Goal: Task Accomplishment & Management: Use online tool/utility

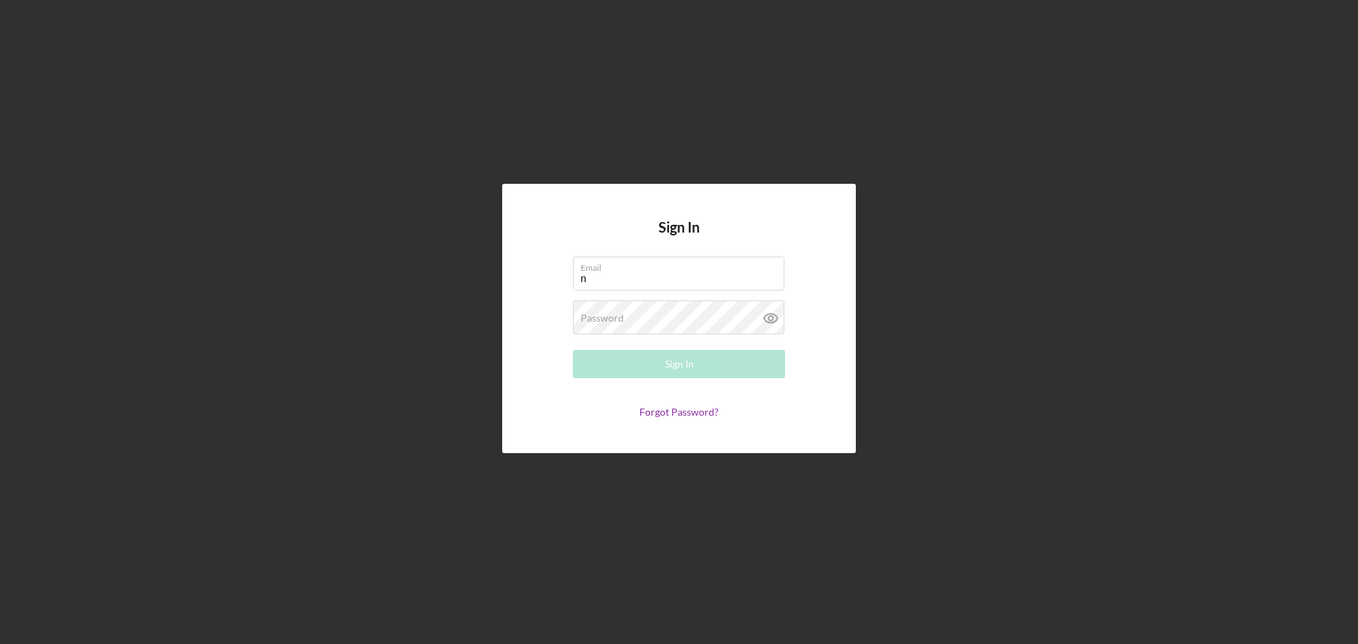
type input "[EMAIL_ADDRESS][DOMAIN_NAME]"
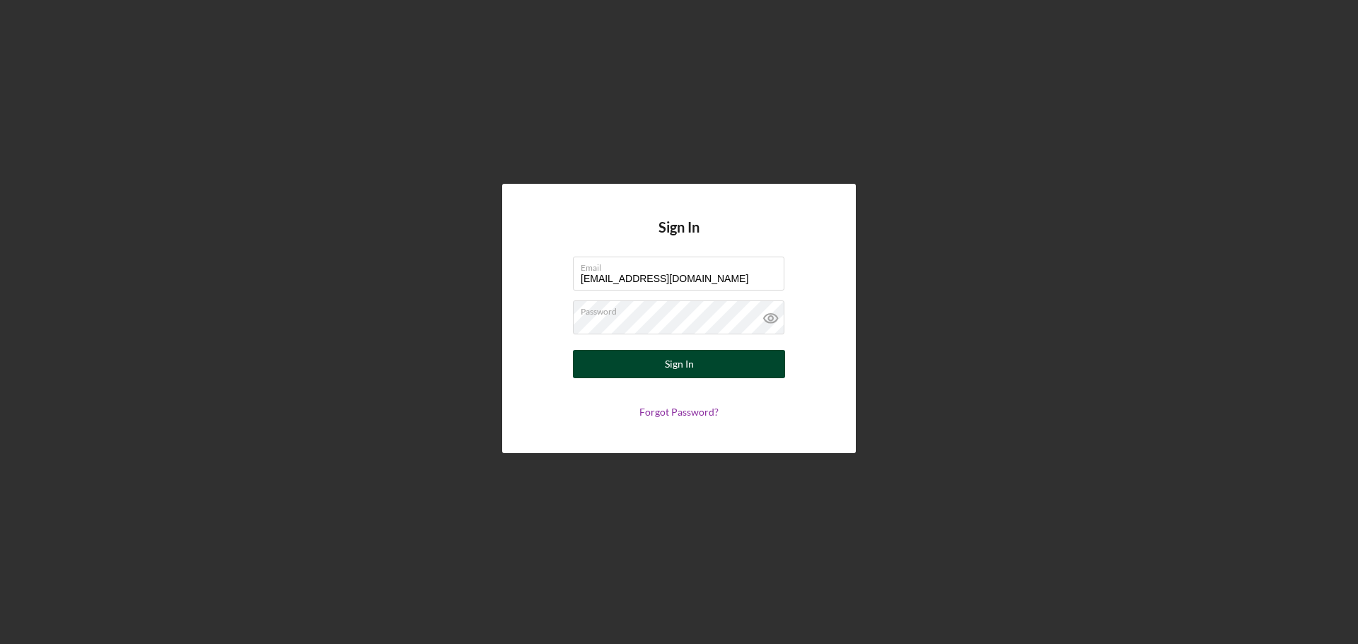
click at [702, 367] on button "Sign In" at bounding box center [679, 364] width 212 height 28
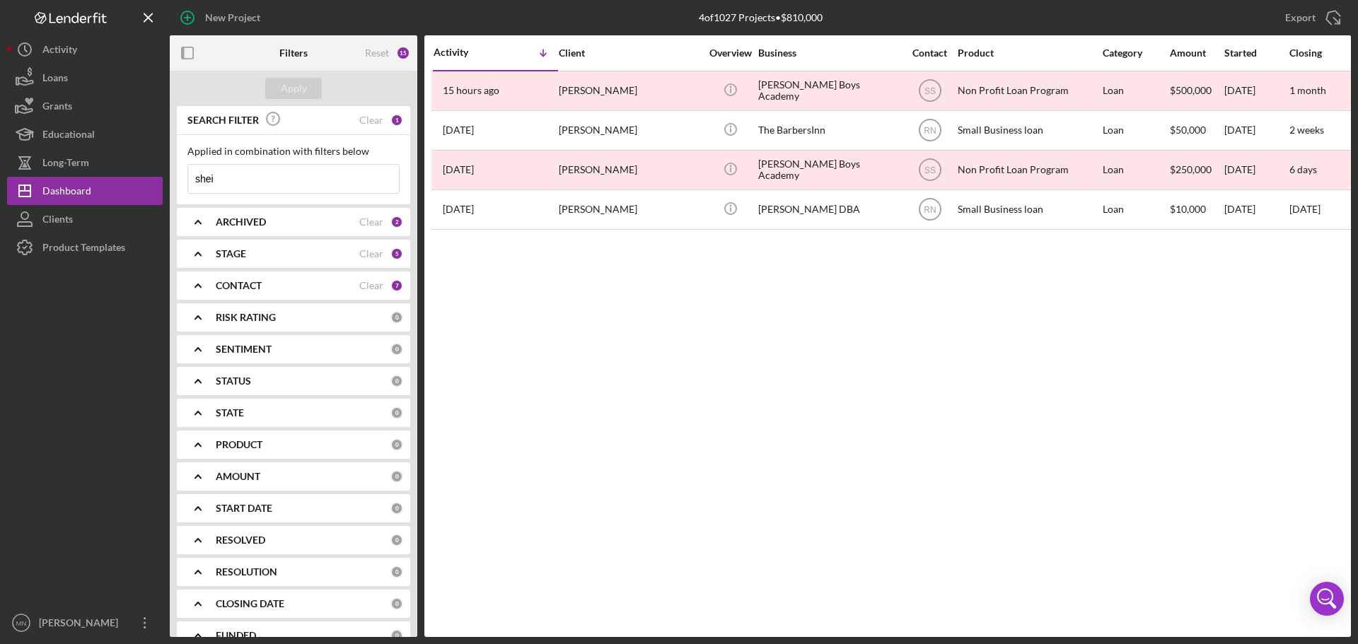
click at [287, 170] on input "shei" at bounding box center [293, 179] width 211 height 28
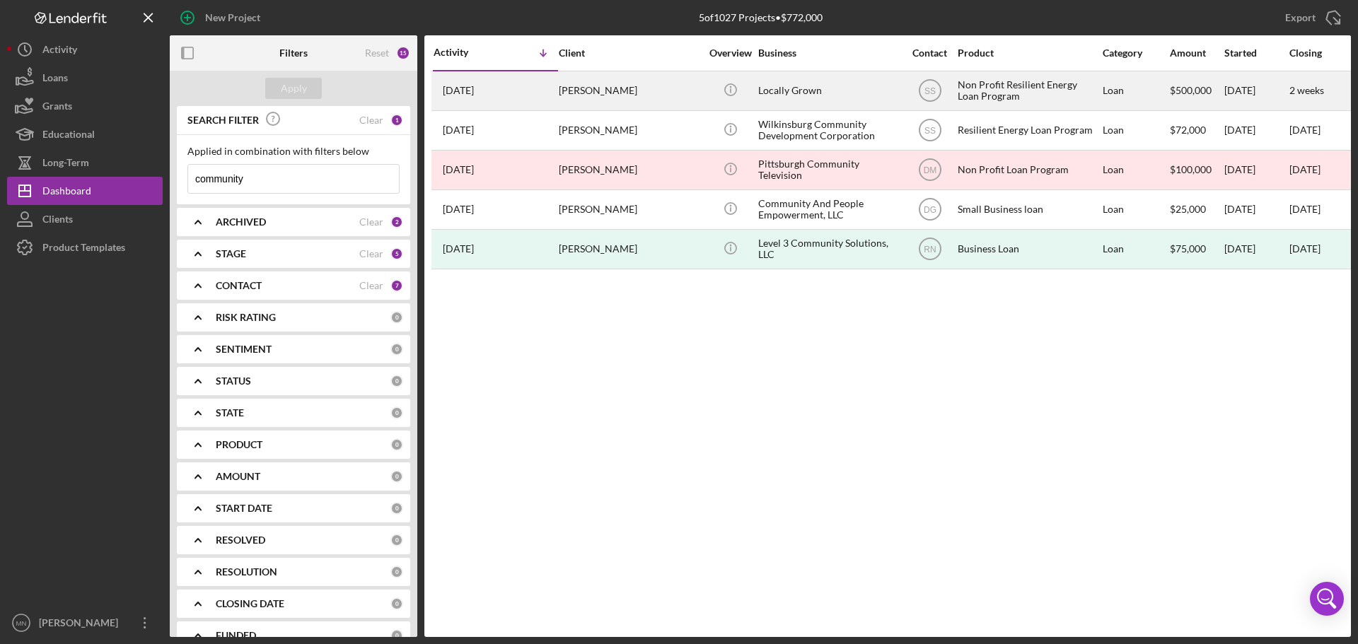
type input "community"
click at [605, 91] on div "[PERSON_NAME]" at bounding box center [629, 90] width 141 height 37
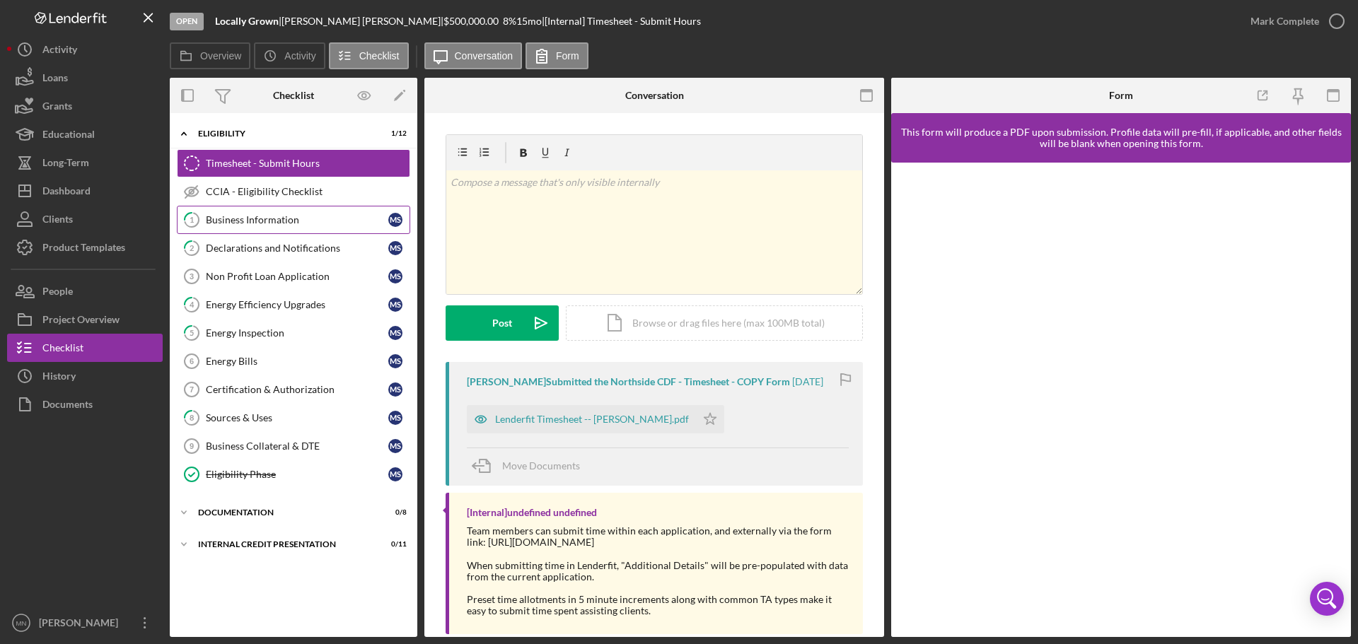
click at [271, 219] on div "Business Information" at bounding box center [297, 219] width 182 height 11
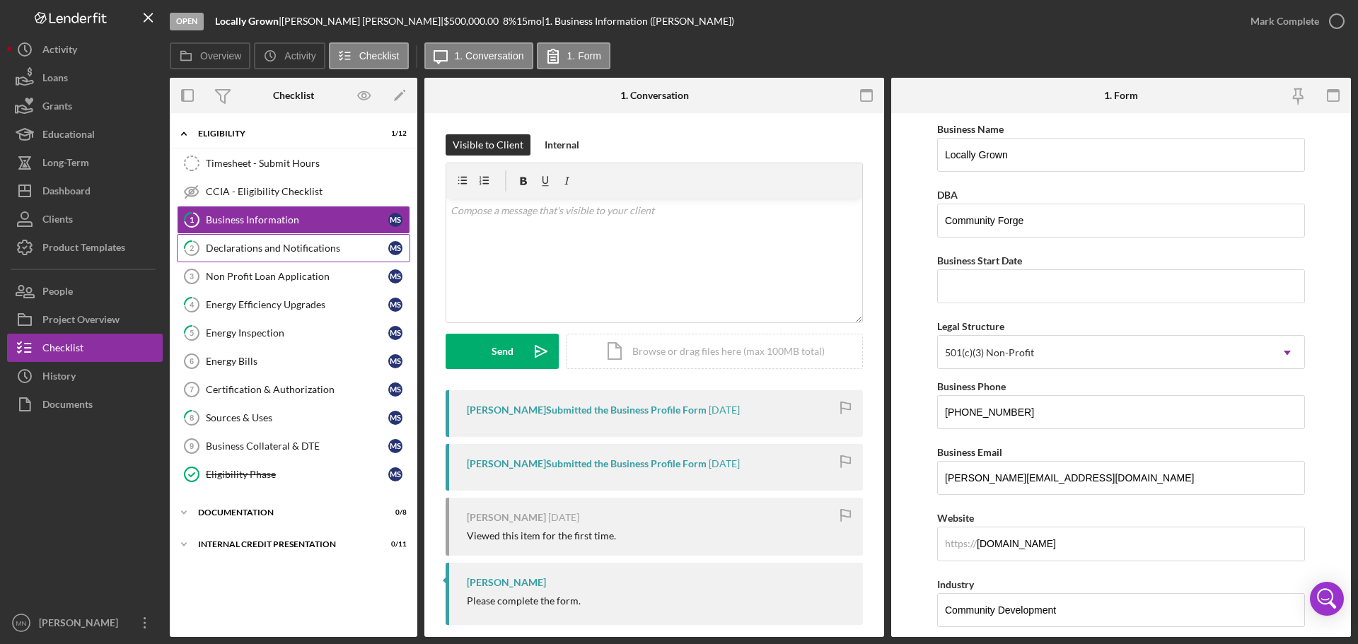
click at [255, 253] on div "Declarations and Notifications" at bounding box center [297, 248] width 182 height 11
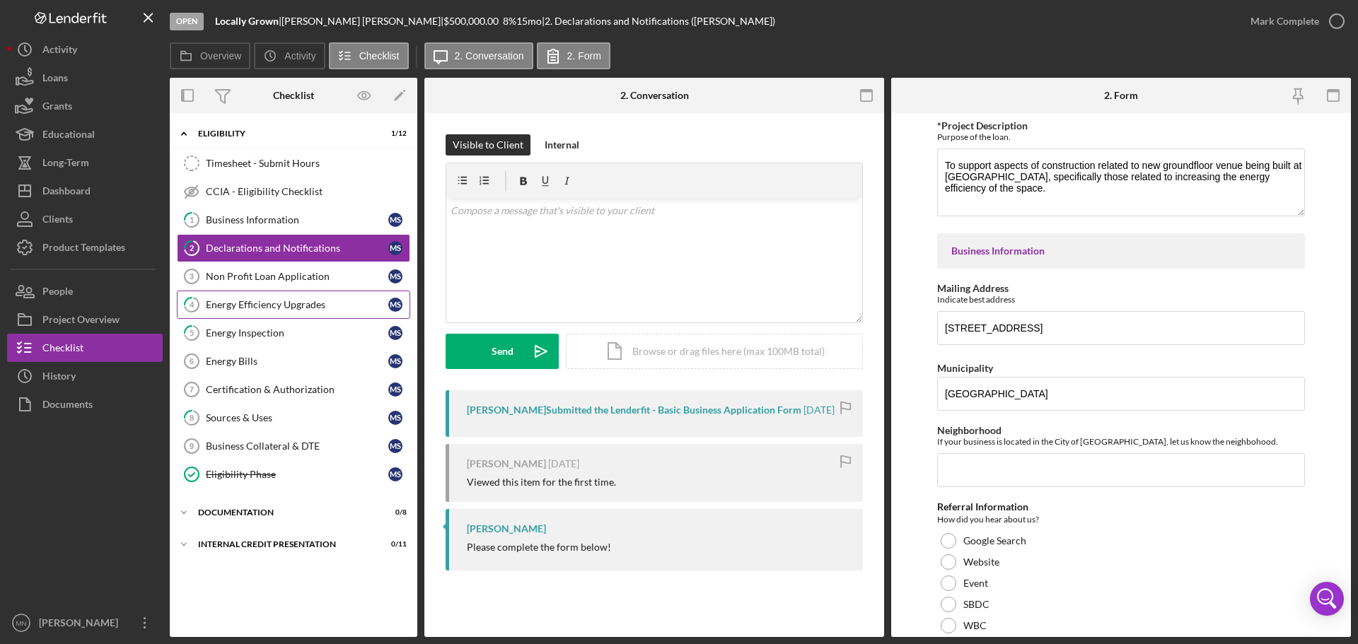
click at [254, 306] on div "Energy Efficiency Upgrades" at bounding box center [297, 304] width 182 height 11
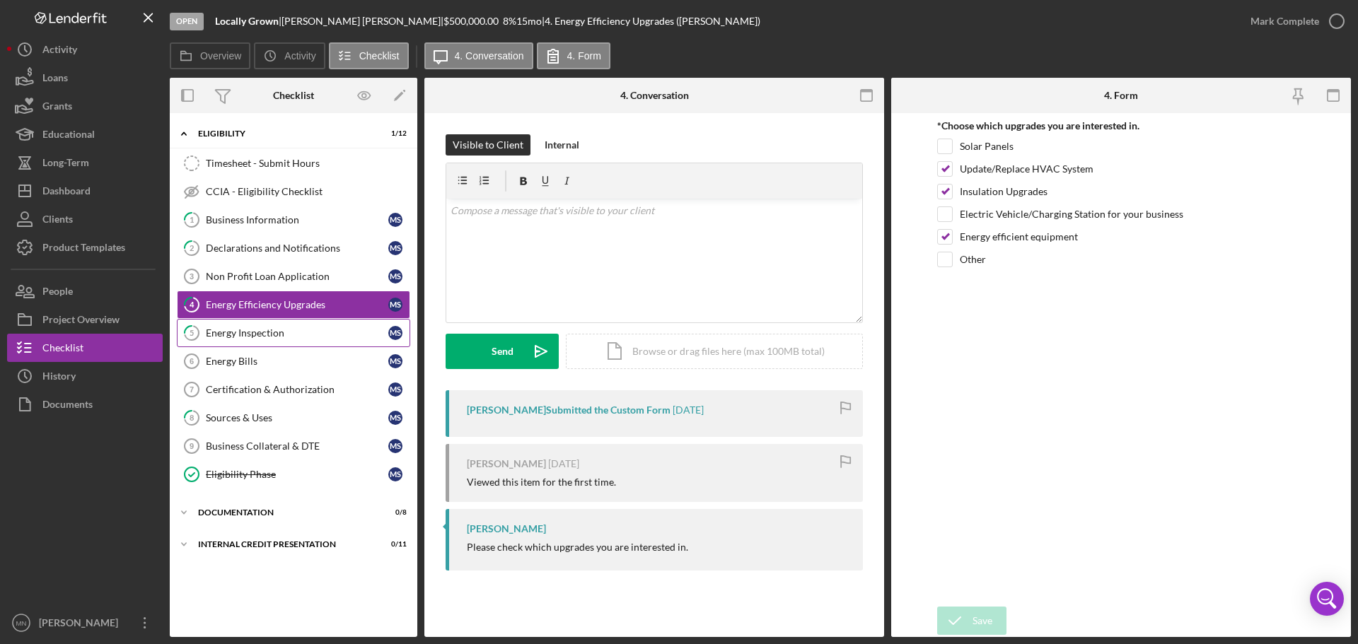
click at [240, 341] on link "5 Energy Inspection M S" at bounding box center [293, 333] width 233 height 28
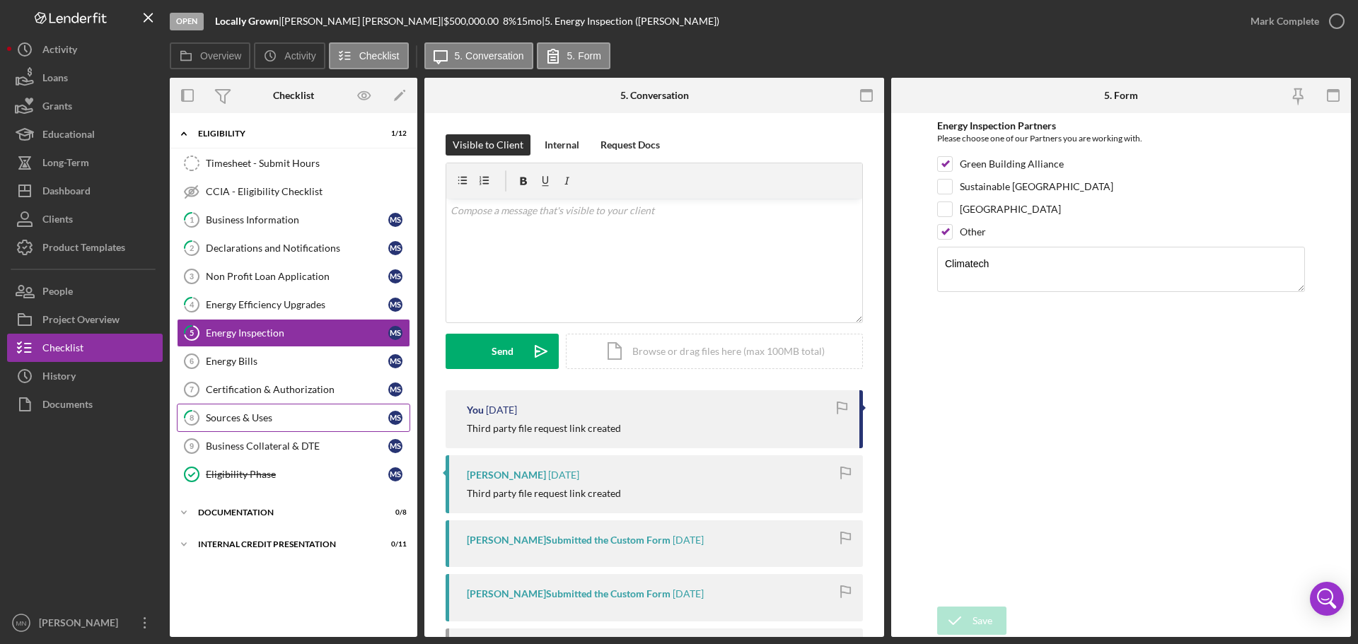
click at [237, 419] on div "Sources & Uses" at bounding box center [297, 417] width 182 height 11
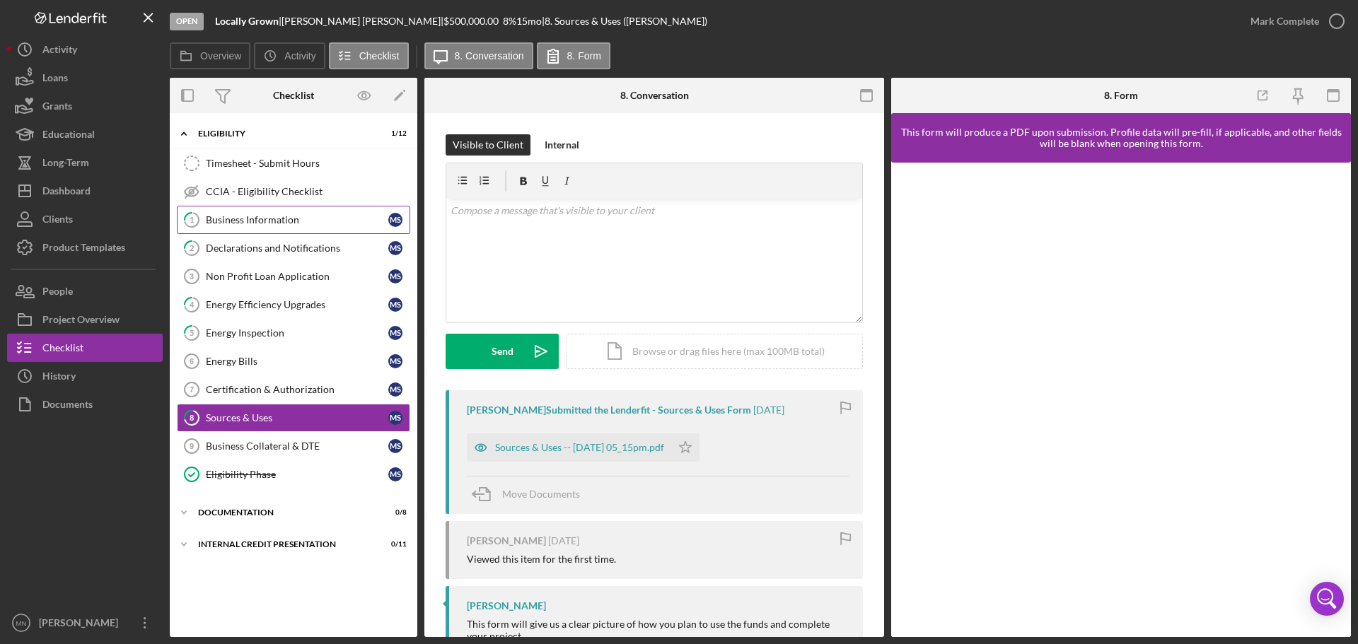
click at [235, 214] on div "Business Information" at bounding box center [297, 219] width 182 height 11
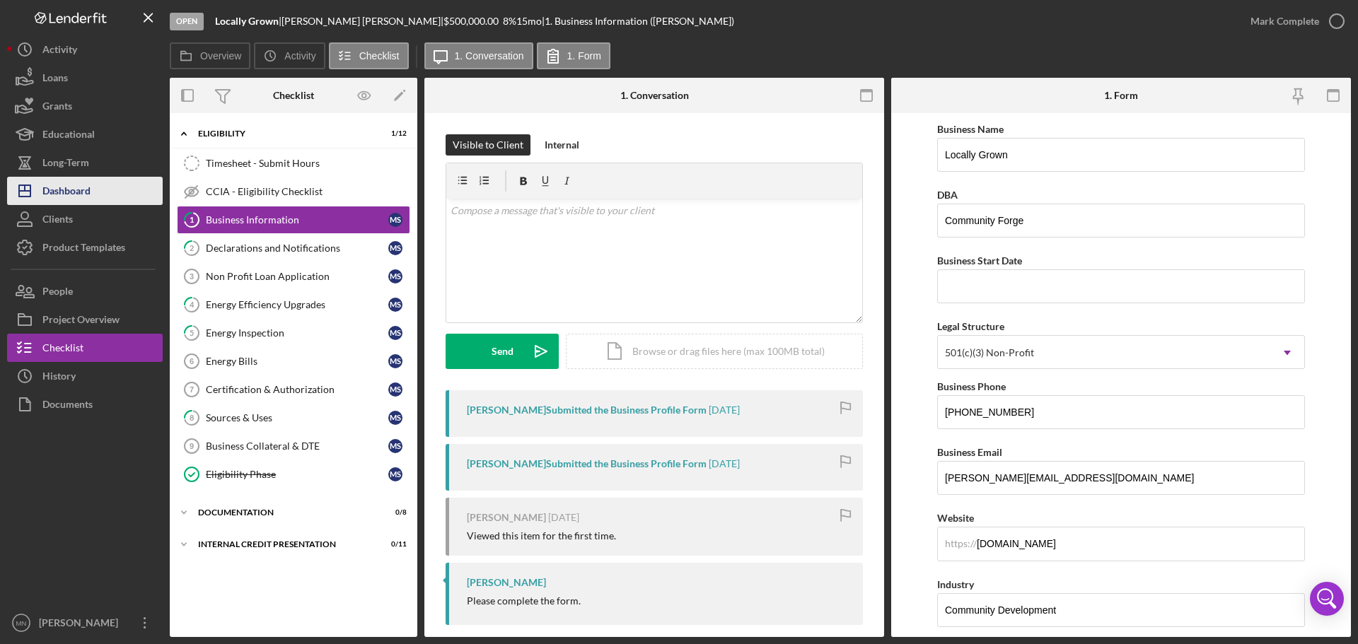
click at [57, 194] on div "Dashboard" at bounding box center [66, 193] width 48 height 32
